Goal: Find contact information: Find contact information

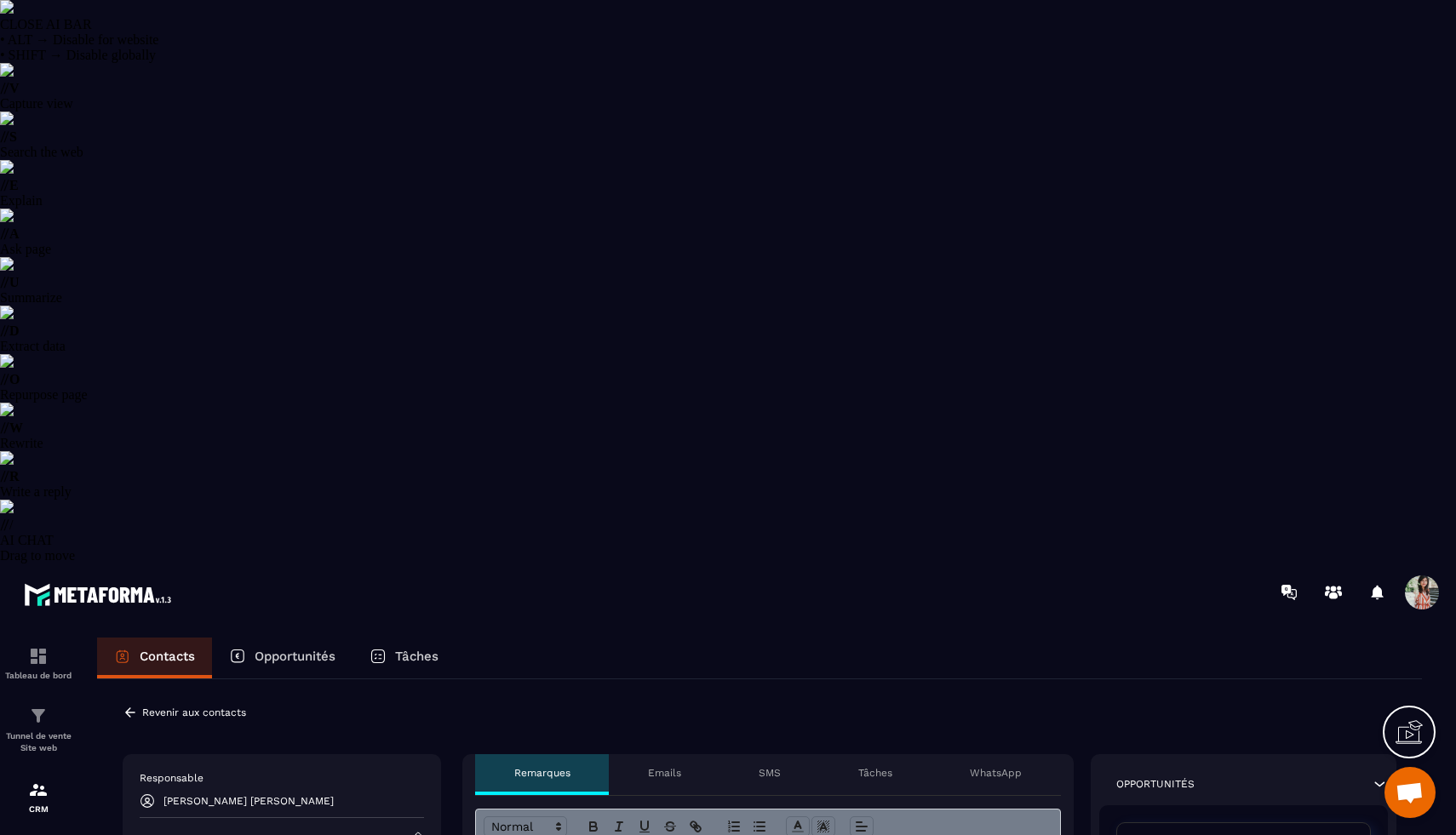
select select "******"
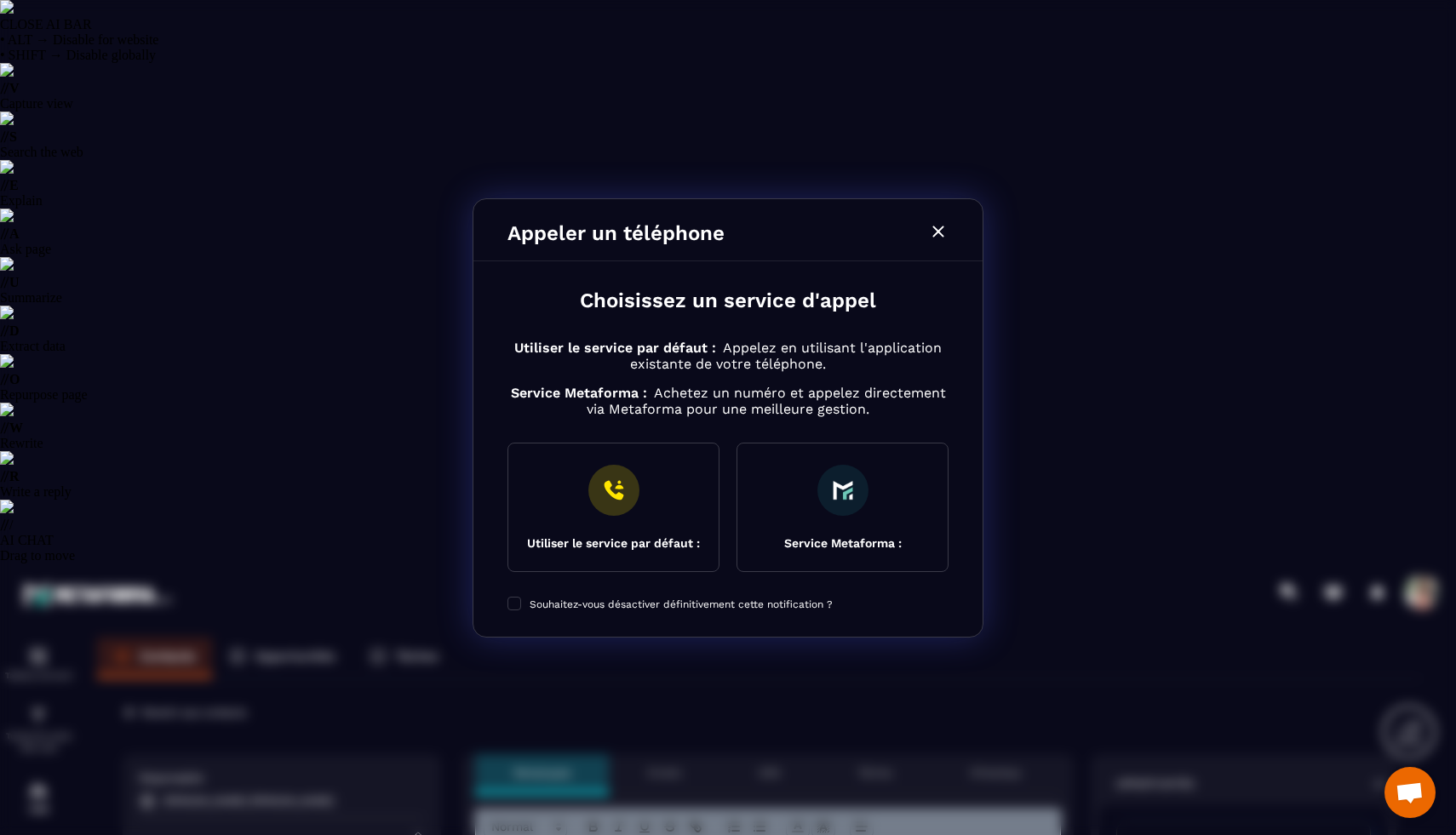
click at [207, 438] on div "Modal window" at bounding box center [728, 418] width 1456 height 835
click at [932, 221] on icon "Modal window" at bounding box center [937, 231] width 20 height 20
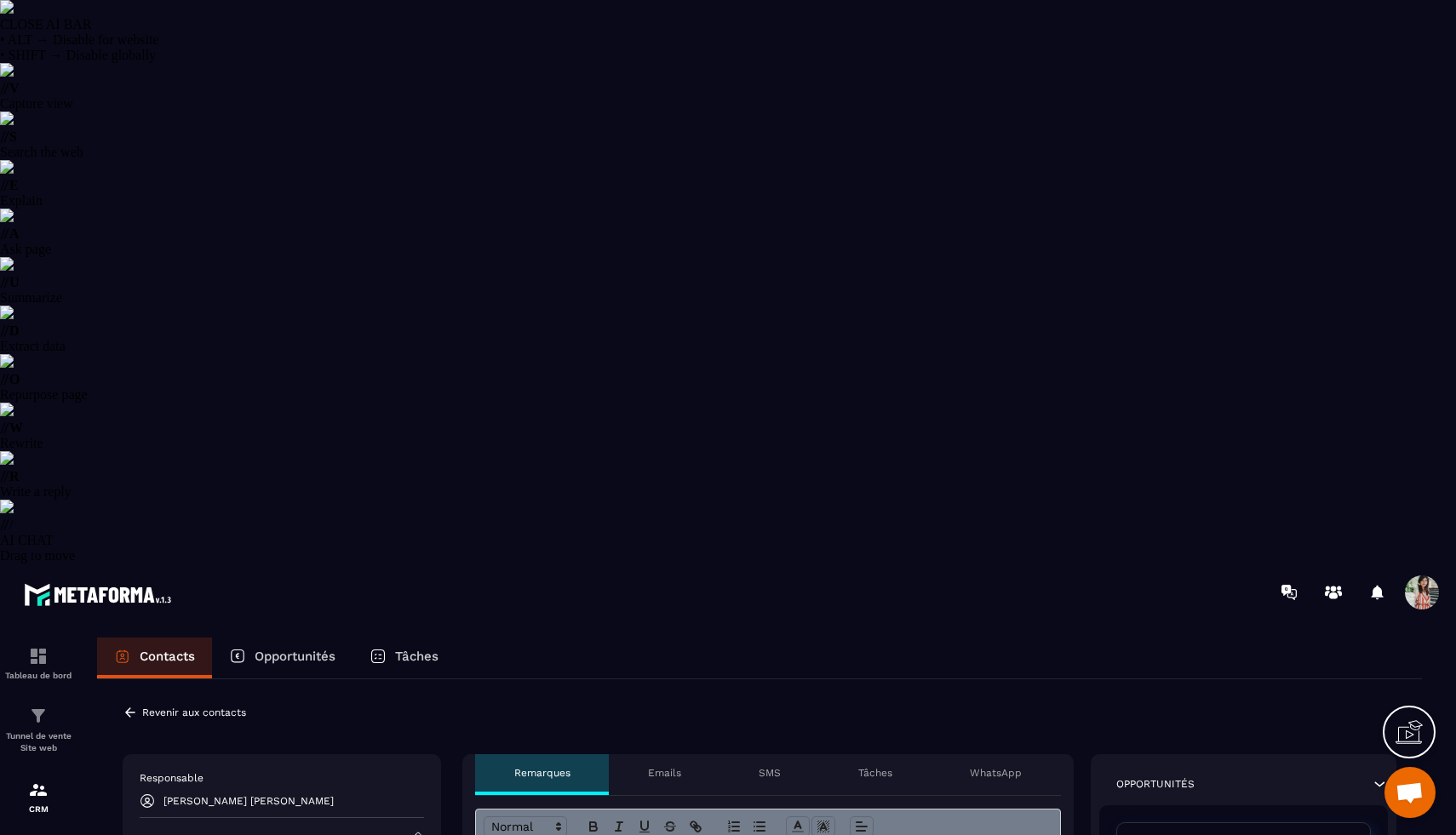
copy div "[EMAIL_ADDRESS][DOMAIN_NAME]"
drag, startPoint x: 234, startPoint y: 440, endPoint x: 137, endPoint y: 440, distance: 97.0
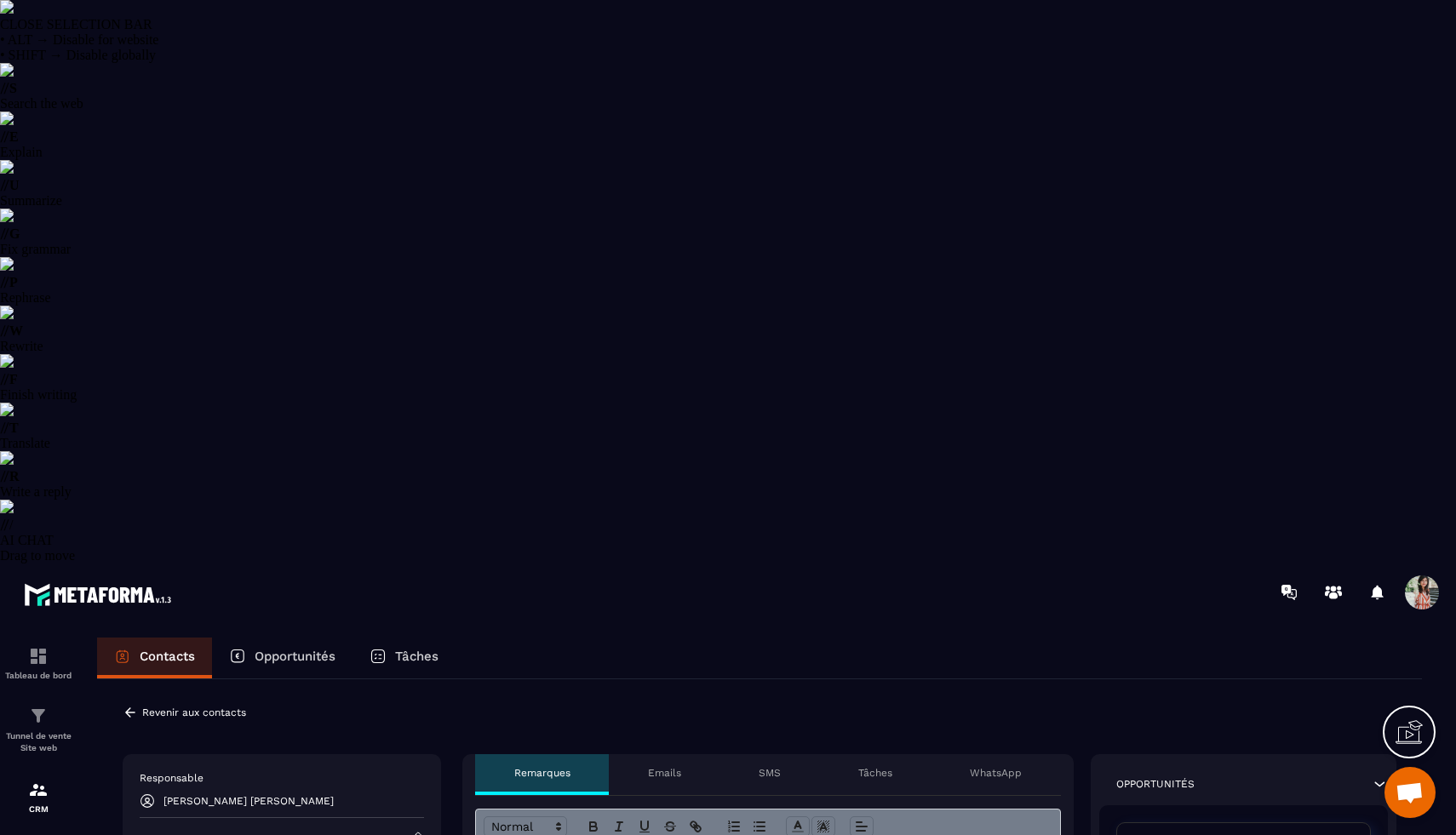
copy p "[PHONE_NUMBER]"
click at [23, 804] on p "CRM" at bounding box center [38, 809] width 68 height 10
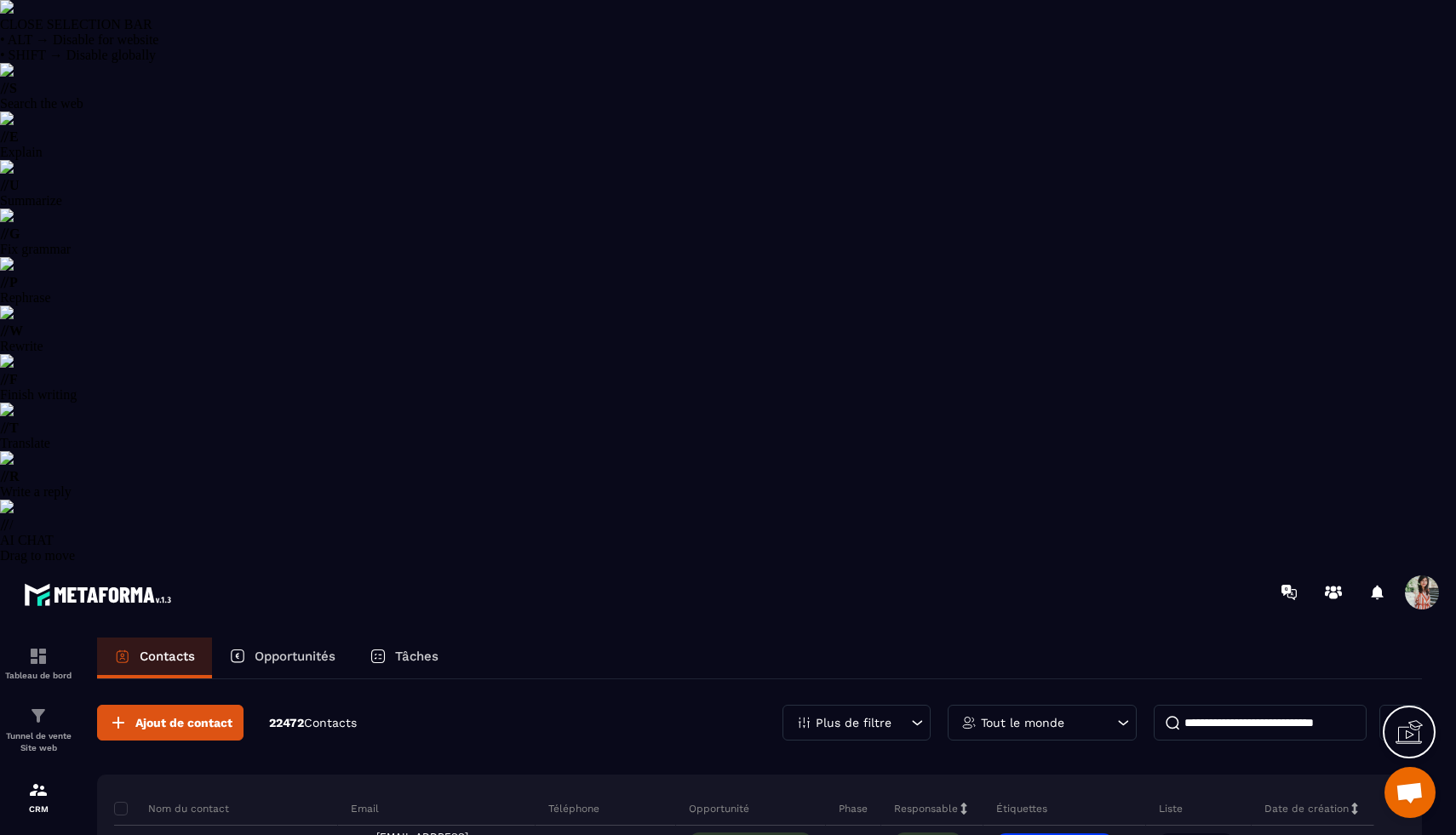
click at [389, 637] on div "Tâches" at bounding box center [404, 657] width 103 height 41
